Goal: Obtain resource: Download file/media

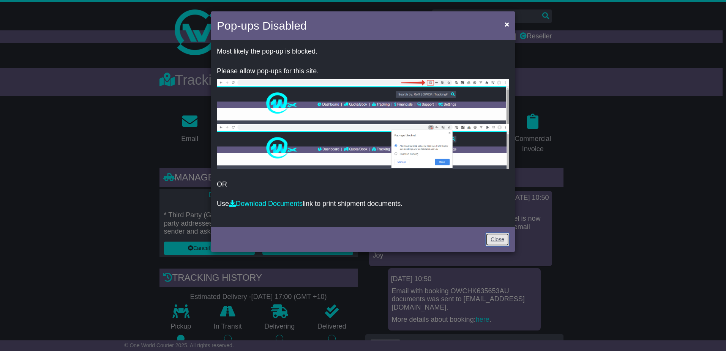
click at [496, 243] on link "Close" at bounding box center [498, 239] width 24 height 13
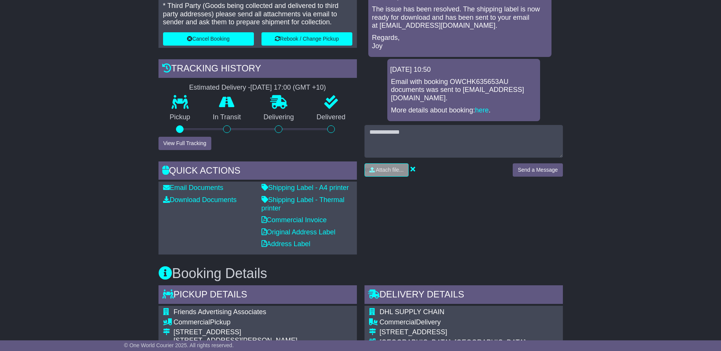
scroll to position [228, 0]
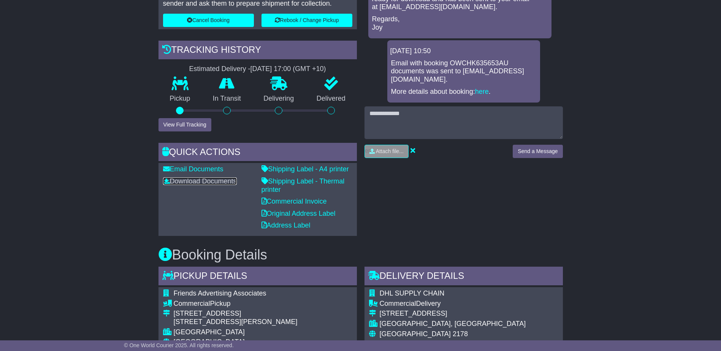
click at [227, 180] on link "Download Documents" at bounding box center [200, 181] width 74 height 8
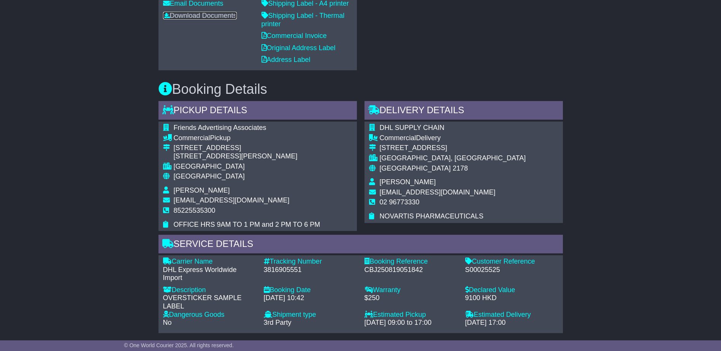
scroll to position [418, 0]
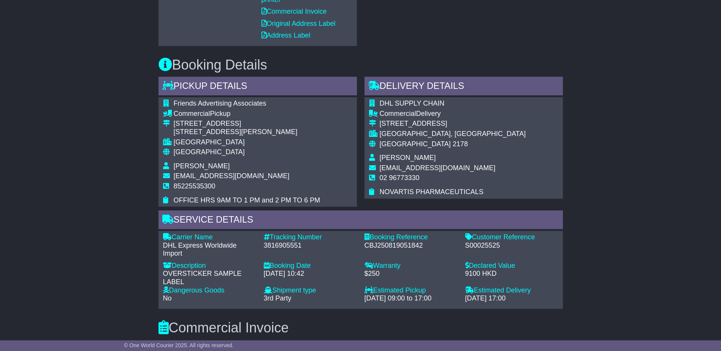
click at [287, 244] on div "3816905551" at bounding box center [310, 246] width 93 height 8
copy div "3816905551"
drag, startPoint x: 660, startPoint y: 191, endPoint x: 664, endPoint y: 171, distance: 20.5
click at [661, 181] on div "Email Download Tracking Pricing Insurance" at bounding box center [360, 194] width 721 height 1010
